Goal: Navigation & Orientation: Find specific page/section

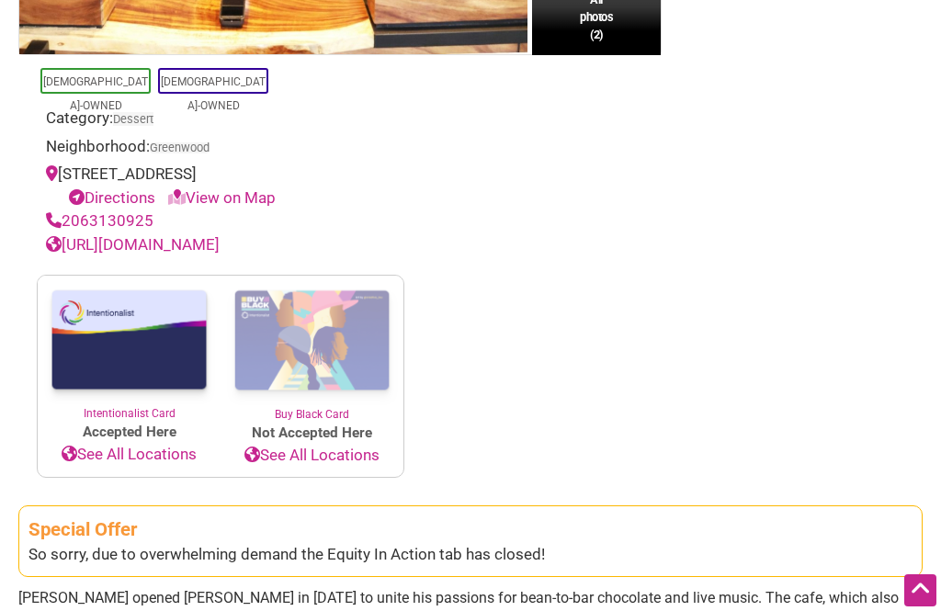
scroll to position [640, 0]
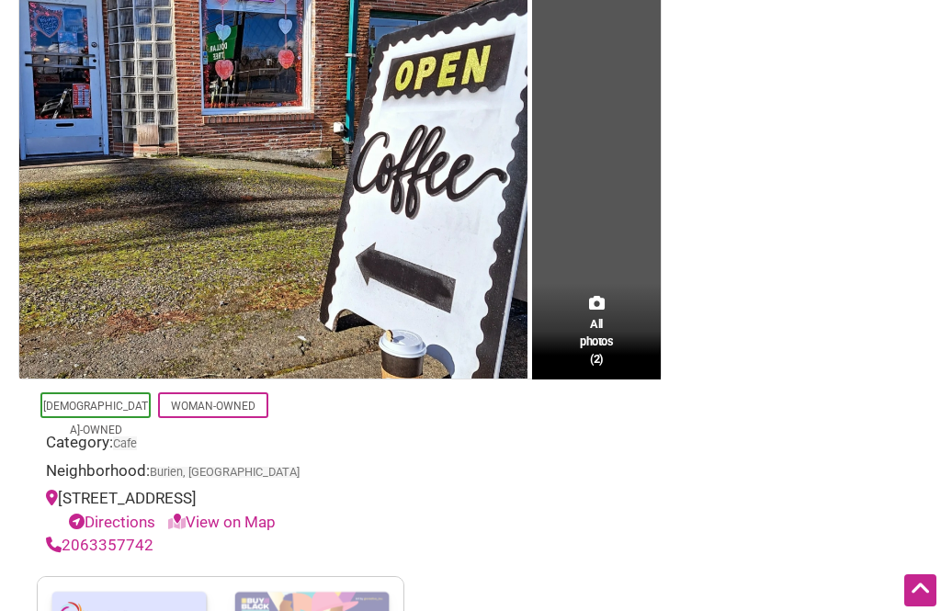
scroll to position [295, 0]
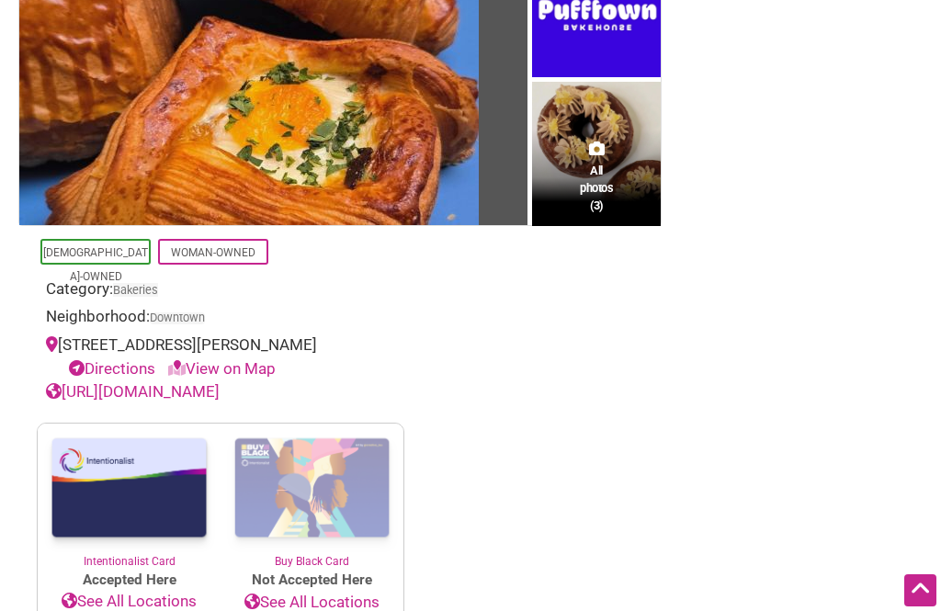
scroll to position [222, 0]
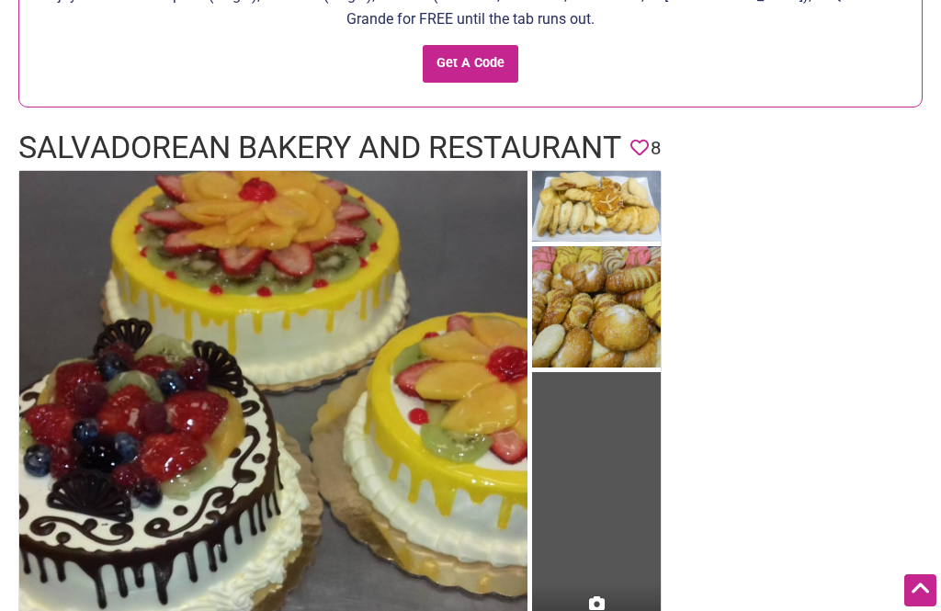
scroll to position [188, 0]
